Goal: Information Seeking & Learning: Understand process/instructions

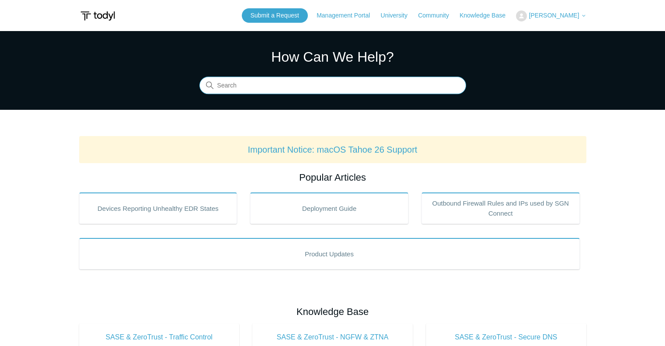
click at [234, 85] on input "Search" at bounding box center [332, 85] width 267 height 17
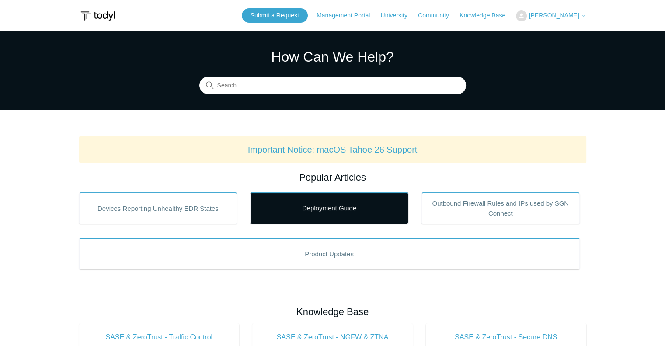
click at [333, 206] on link "Deployment Guide" at bounding box center [329, 207] width 158 height 31
click at [346, 211] on link "Deployment Guide" at bounding box center [329, 207] width 158 height 31
